Goal: Task Accomplishment & Management: Manage account settings

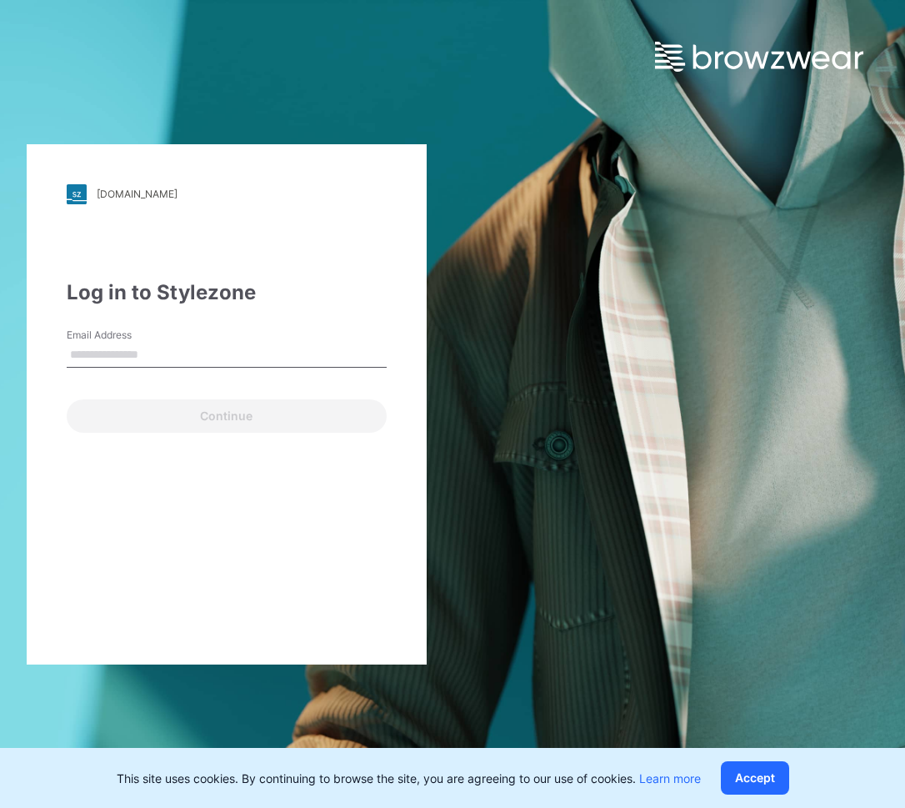
type input "**********"
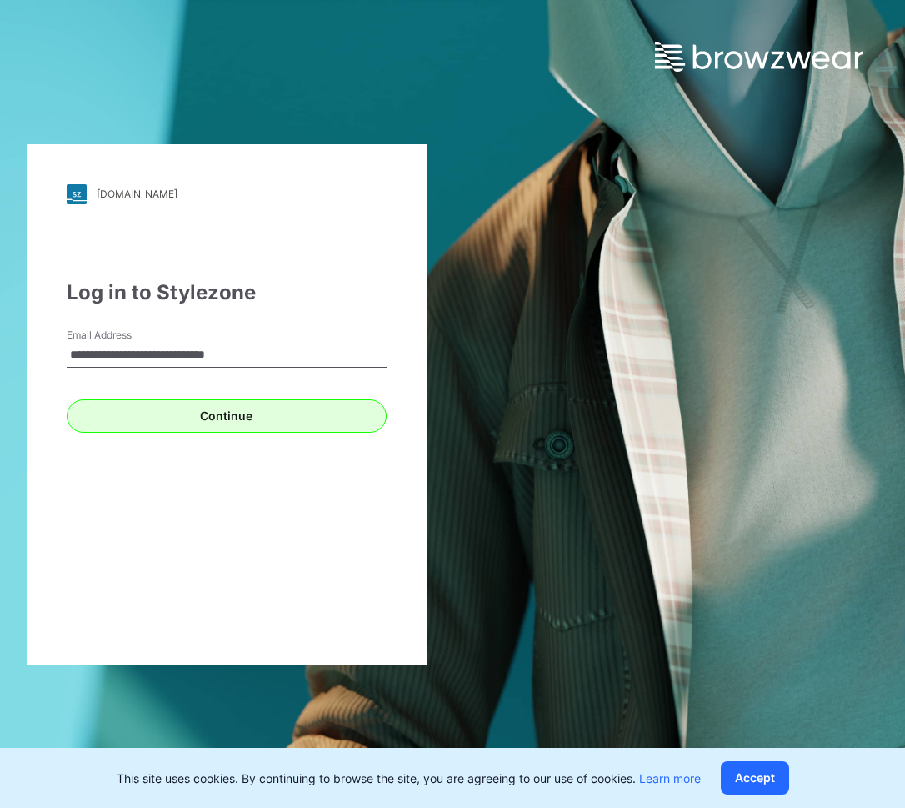
click at [228, 419] on button "Continue" at bounding box center [227, 415] width 320 height 33
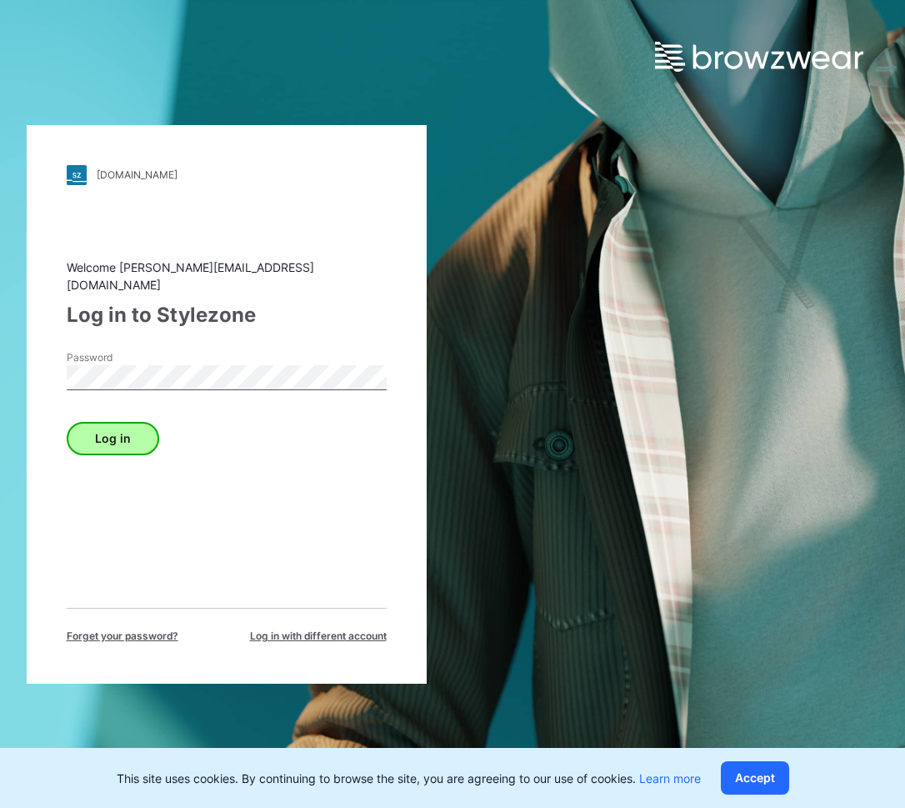
click at [128, 441] on button "Log in" at bounding box center [113, 438] width 93 height 33
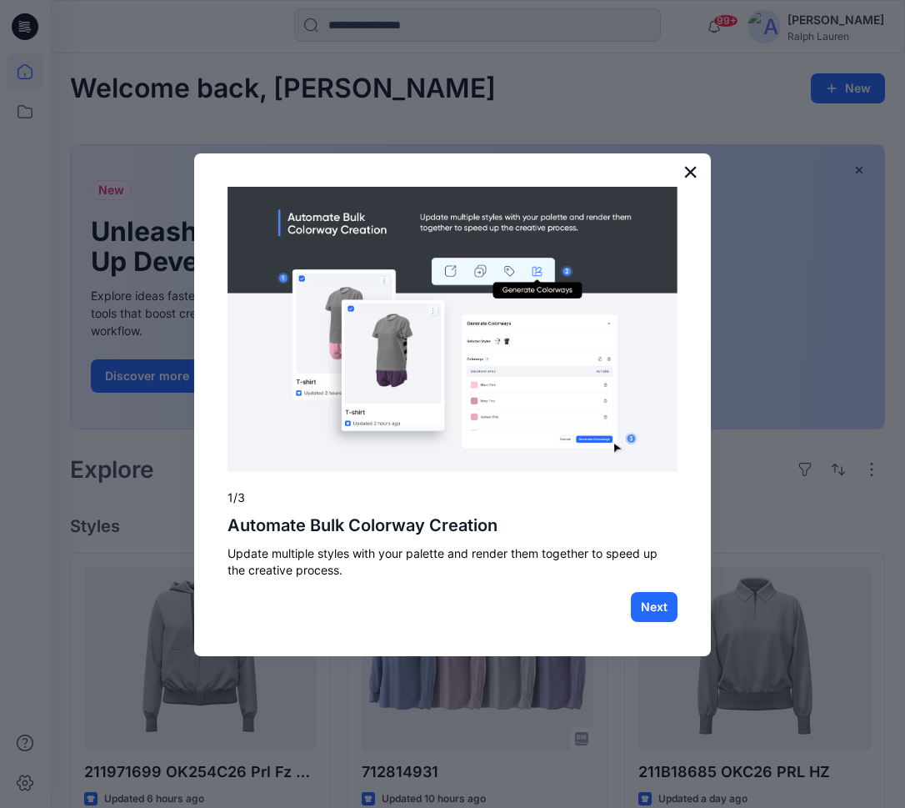
click at [694, 171] on button "×" at bounding box center [691, 171] width 16 height 27
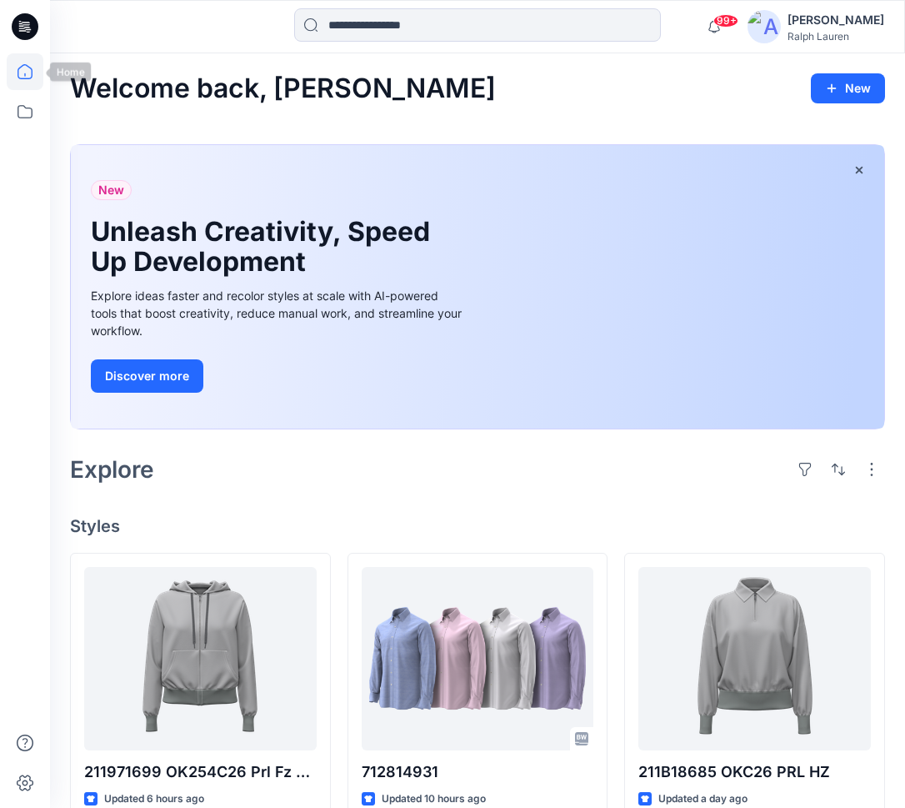
click at [12, 63] on icon at bounding box center [25, 71] width 37 height 37
click at [28, 28] on icon at bounding box center [25, 26] width 27 height 27
click at [24, 113] on icon at bounding box center [25, 111] width 37 height 37
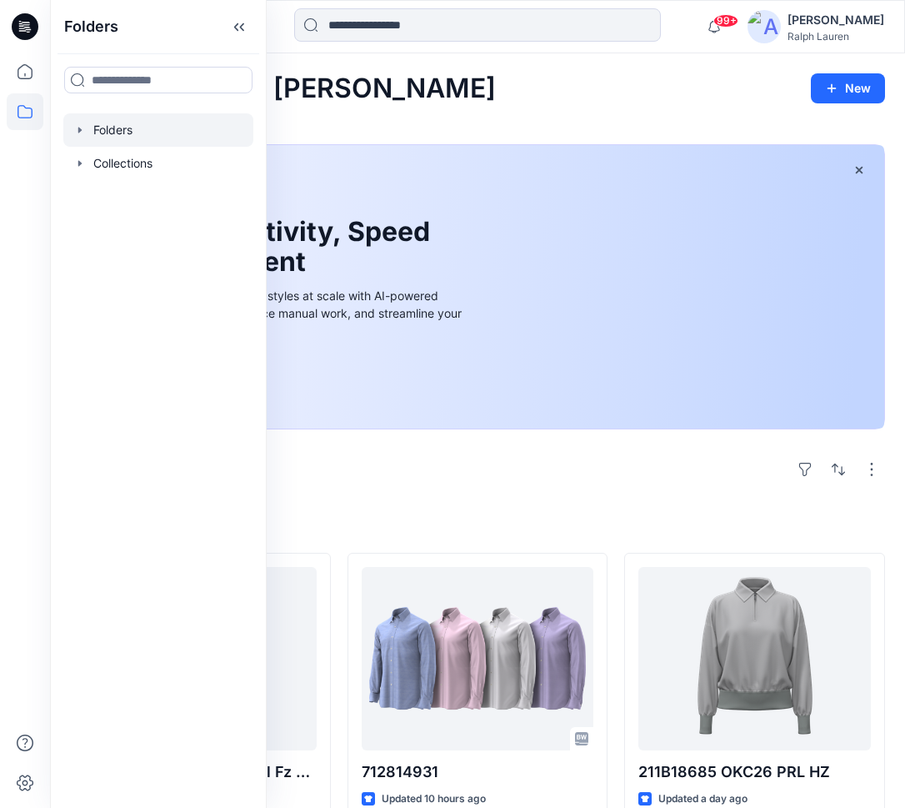
click at [112, 129] on div at bounding box center [158, 129] width 190 height 33
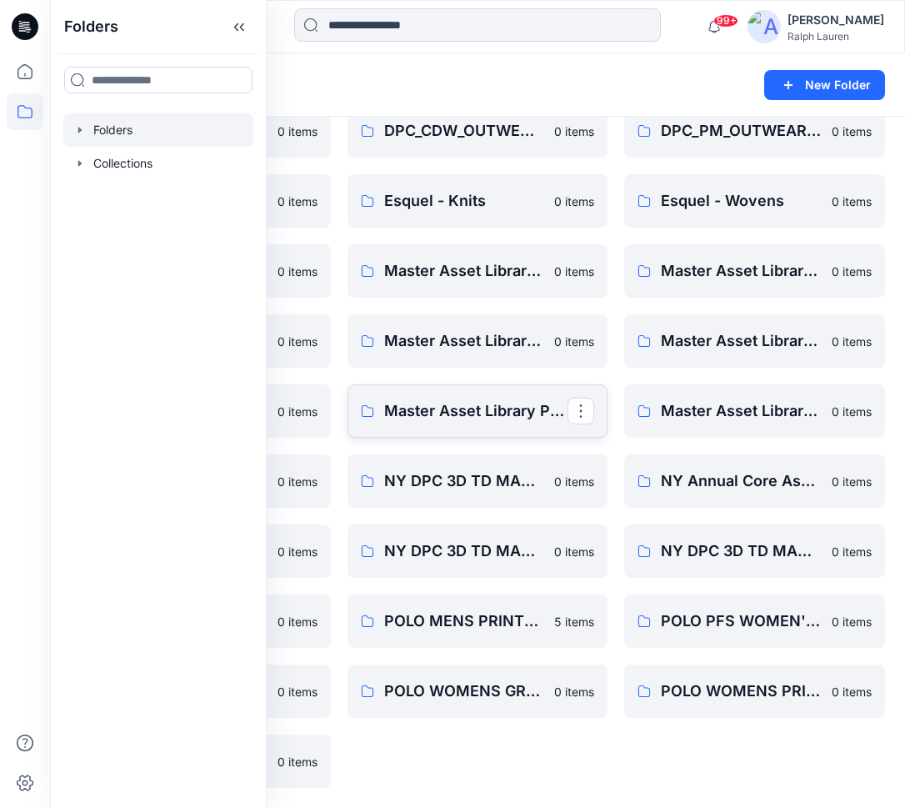
scroll to position [359, 0]
